Goal: Navigation & Orientation: Find specific page/section

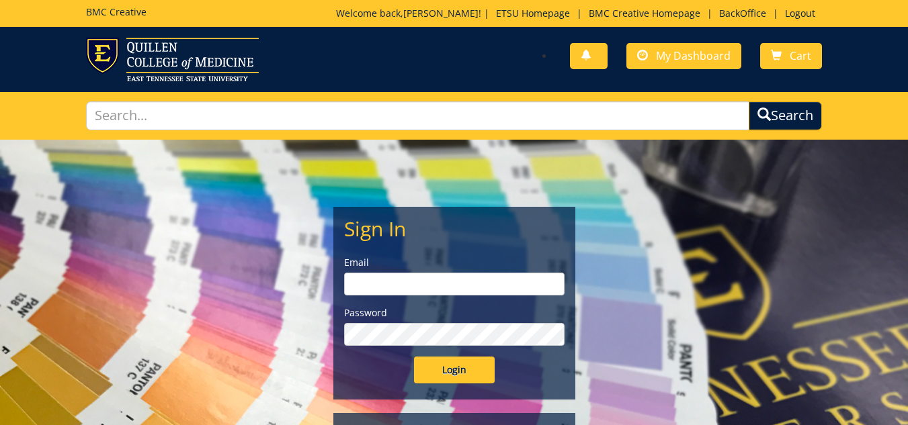
type input "[EMAIL_ADDRESS][DOMAIN_NAME]"
click at [460, 372] on input "Login" at bounding box center [454, 370] width 81 height 27
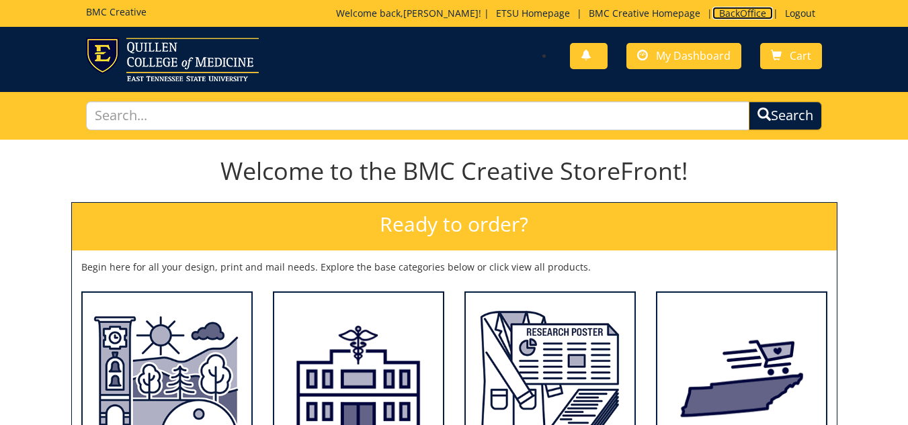
click at [731, 13] on link "BackOffice" at bounding box center [742, 13] width 60 height 13
